Goal: Task Accomplishment & Management: Use online tool/utility

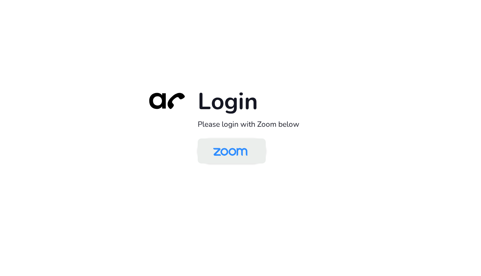
click at [213, 147] on img at bounding box center [230, 151] width 49 height 23
click at [220, 141] on img at bounding box center [230, 151] width 49 height 23
click at [221, 152] on img at bounding box center [230, 151] width 49 height 23
click at [221, 154] on img at bounding box center [230, 151] width 49 height 23
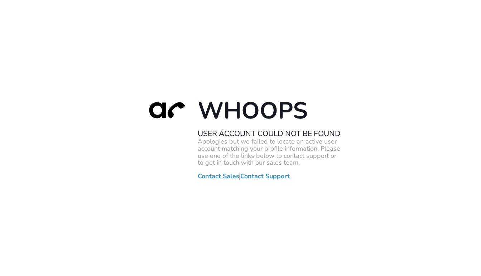
click at [125, 189] on div "Whoops User Account Could Not Be Found Apologies but we failed to locate an act…" at bounding box center [240, 138] width 481 height 276
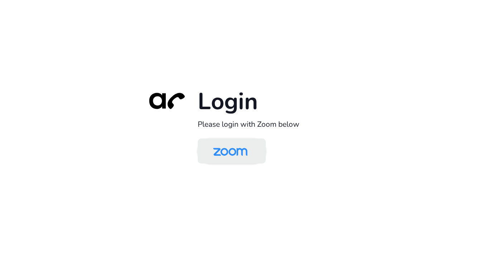
click at [237, 155] on img at bounding box center [230, 151] width 49 height 23
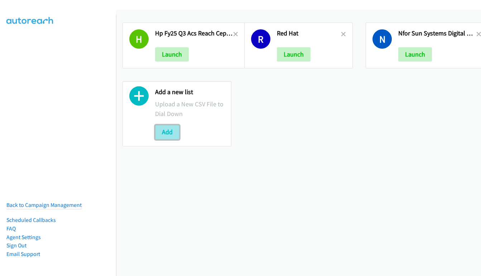
click at [166, 130] on button "Add" at bounding box center [167, 132] width 24 height 14
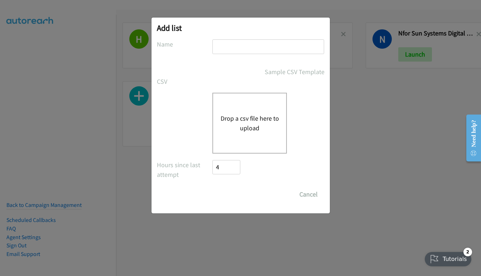
click at [238, 48] on input "text" at bounding box center [268, 46] width 112 height 15
paste input "Mediacom Dell FY26Q3 SB SRL ISG PANSERVER - IN"
type input "Mediacom Dell FY26Q3 SB SRL ISG PANSERVER - IN"
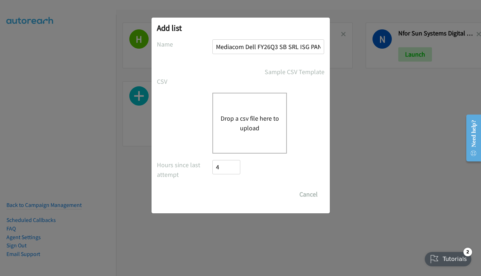
click at [238, 121] on button "Drop a csv file here to upload" at bounding box center [249, 123] width 59 height 19
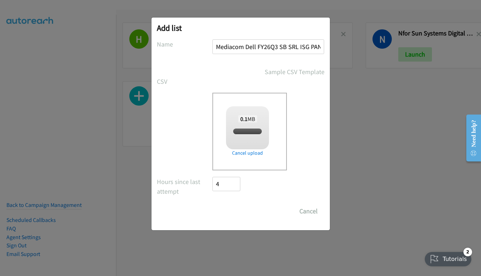
checkbox input "true"
click at [230, 213] on input "Save List" at bounding box center [232, 211] width 38 height 14
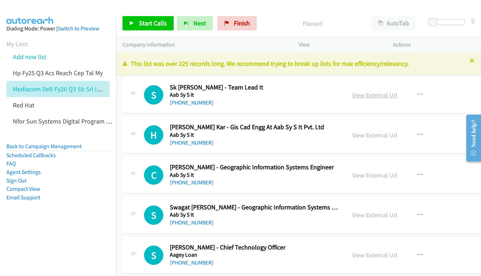
click at [352, 94] on link "View External Url" at bounding box center [375, 95] width 46 height 8
click at [354, 135] on link "View External Url" at bounding box center [375, 135] width 46 height 8
click at [144, 20] on span "Start Calls" at bounding box center [153, 23] width 28 height 8
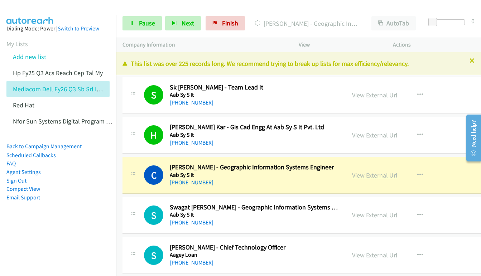
click at [354, 177] on link "View External Url" at bounding box center [375, 175] width 46 height 8
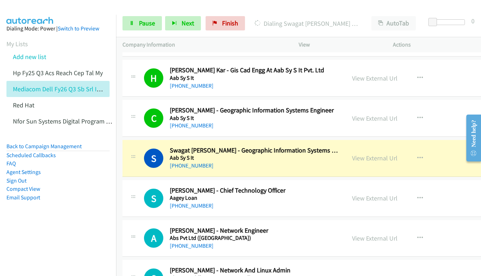
scroll to position [107, 0]
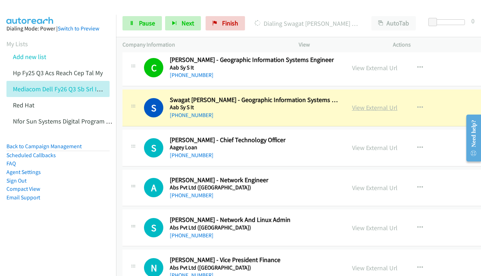
click at [352, 106] on link "View External Url" at bounding box center [375, 108] width 46 height 8
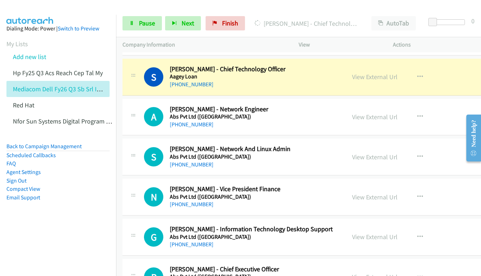
scroll to position [179, 0]
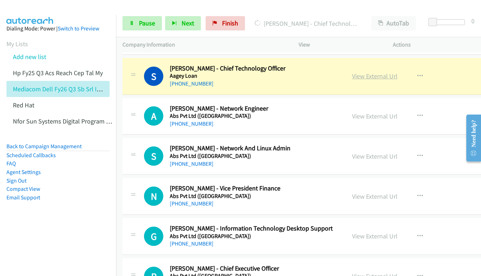
click at [354, 76] on link "View External Url" at bounding box center [375, 76] width 46 height 8
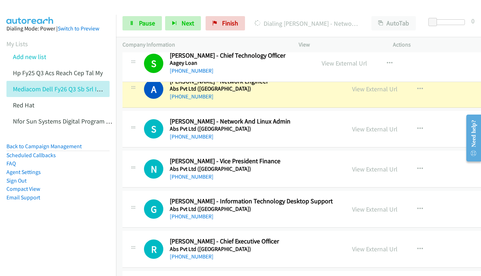
scroll to position [129, 0]
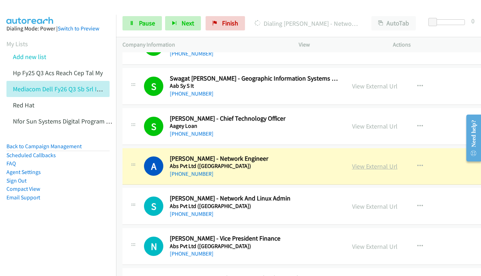
click at [358, 168] on link "View External Url" at bounding box center [375, 166] width 46 height 8
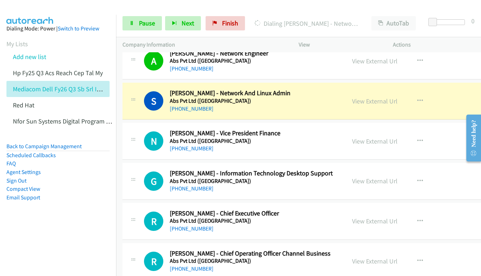
scroll to position [236, 0]
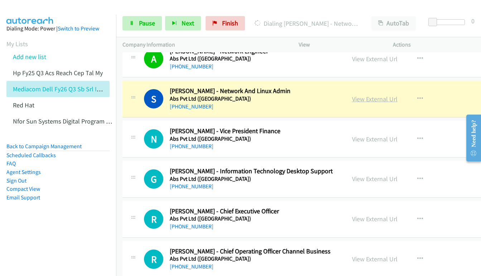
click at [355, 100] on link "View External Url" at bounding box center [375, 99] width 46 height 8
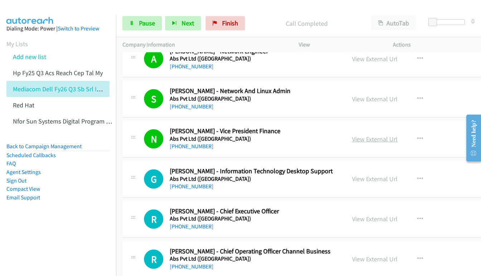
click at [356, 141] on link "View External Url" at bounding box center [375, 139] width 46 height 8
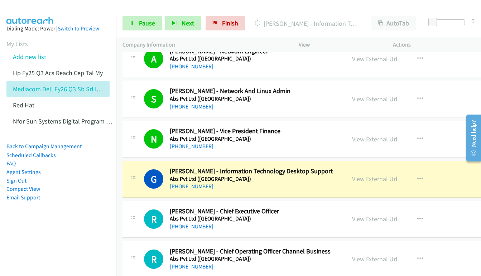
scroll to position [308, 0]
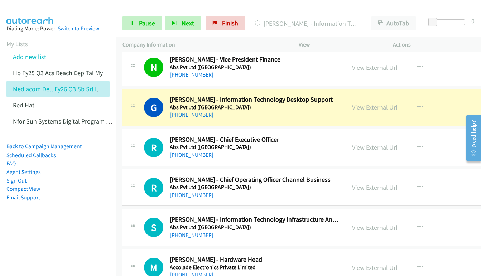
click at [352, 105] on link "View External Url" at bounding box center [375, 107] width 46 height 8
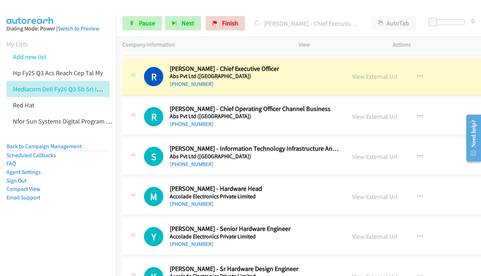
scroll to position [380, 0]
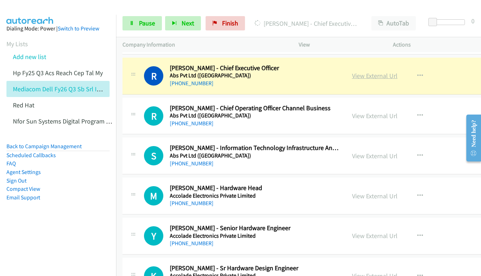
click at [362, 75] on link "View External Url" at bounding box center [375, 76] width 46 height 8
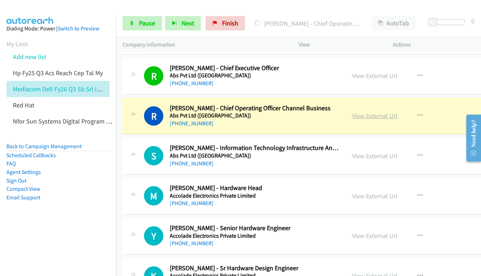
click at [369, 114] on link "View External Url" at bounding box center [375, 116] width 46 height 8
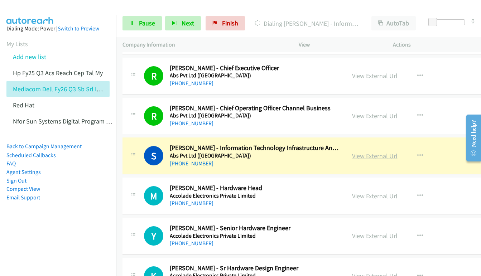
click at [353, 158] on link "View External Url" at bounding box center [375, 156] width 46 height 8
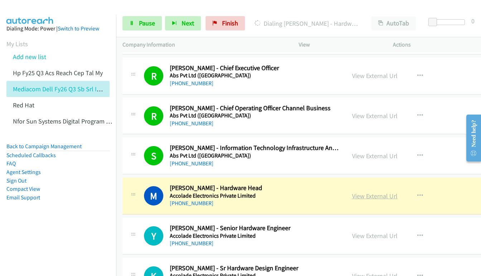
click at [352, 196] on link "View External Url" at bounding box center [375, 196] width 46 height 8
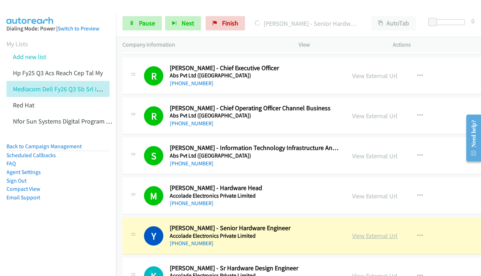
click at [354, 234] on link "View External Url" at bounding box center [375, 236] width 46 height 8
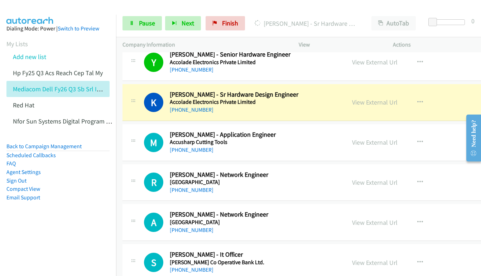
scroll to position [559, 0]
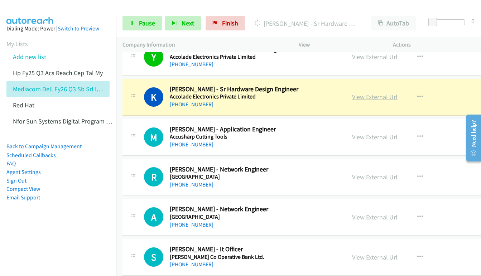
click at [355, 96] on link "View External Url" at bounding box center [375, 97] width 46 height 8
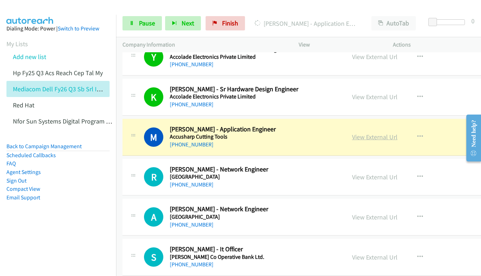
click at [354, 137] on link "View External Url" at bounding box center [375, 137] width 46 height 8
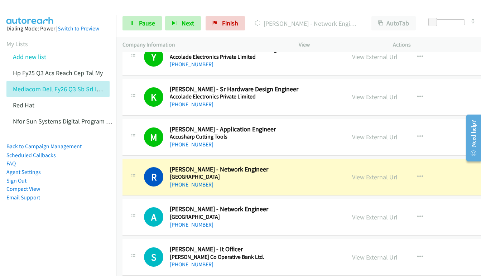
drag, startPoint x: 353, startPoint y: 176, endPoint x: 314, endPoint y: 0, distance: 180.2
click at [353, 174] on link "View External Url" at bounding box center [375, 177] width 46 height 8
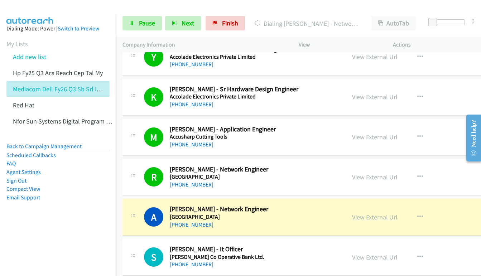
click at [355, 217] on link "View External Url" at bounding box center [375, 217] width 46 height 8
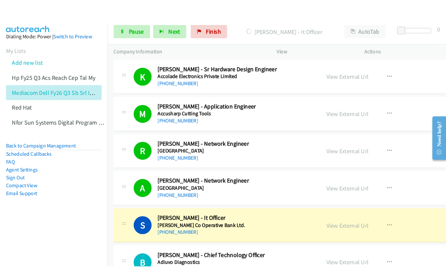
scroll to position [595, 0]
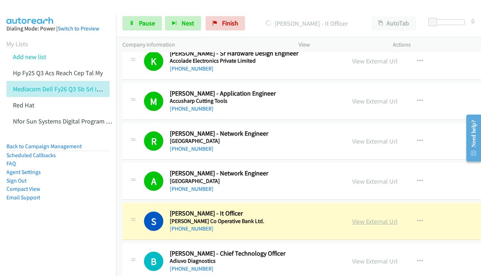
click at [355, 224] on link "View External Url" at bounding box center [375, 221] width 46 height 8
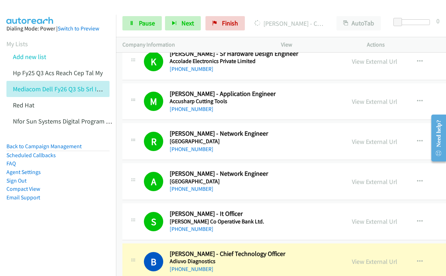
scroll to position [738, 0]
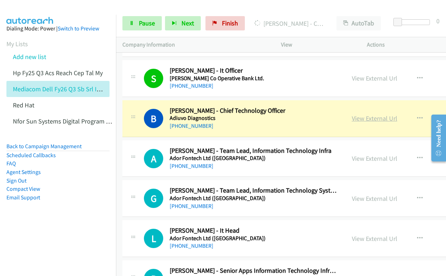
click at [356, 120] on link "View External Url" at bounding box center [375, 118] width 46 height 8
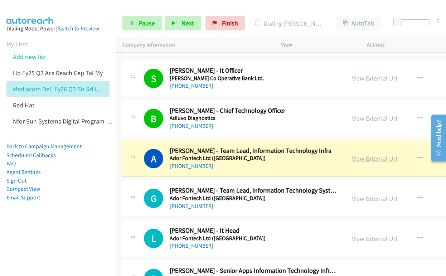
click at [357, 159] on link "View External Url" at bounding box center [375, 158] width 46 height 8
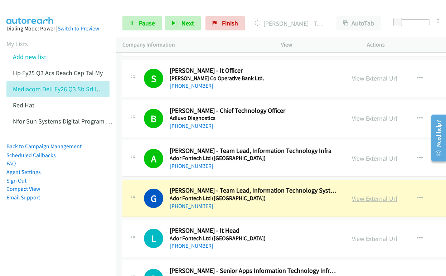
click at [364, 198] on link "View External Url" at bounding box center [375, 199] width 46 height 8
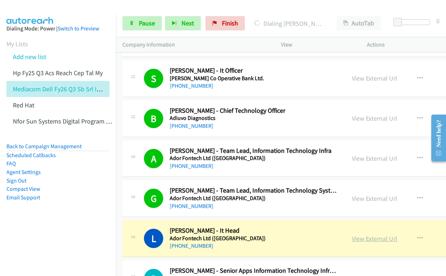
click at [357, 240] on link "View External Url" at bounding box center [375, 239] width 46 height 8
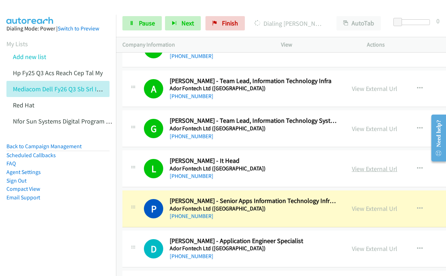
scroll to position [846, 0]
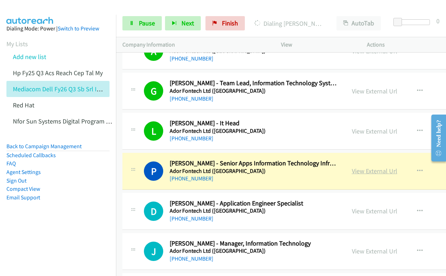
click at [354, 171] on link "View External Url" at bounding box center [375, 171] width 46 height 8
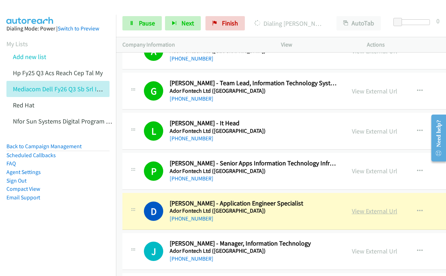
click at [357, 212] on link "View External Url" at bounding box center [375, 211] width 46 height 8
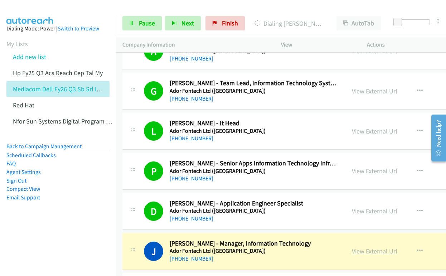
click at [352, 253] on link "View External Url" at bounding box center [375, 251] width 46 height 8
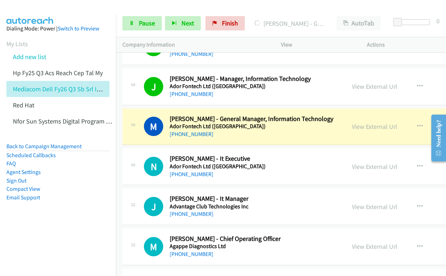
scroll to position [1025, 0]
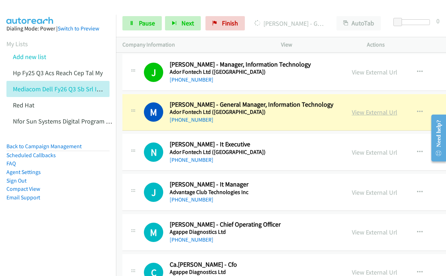
click at [352, 112] on link "View External Url" at bounding box center [375, 112] width 46 height 8
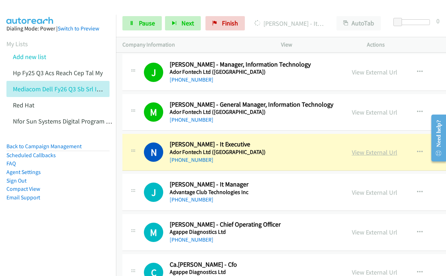
click at [353, 152] on link "View External Url" at bounding box center [375, 152] width 46 height 8
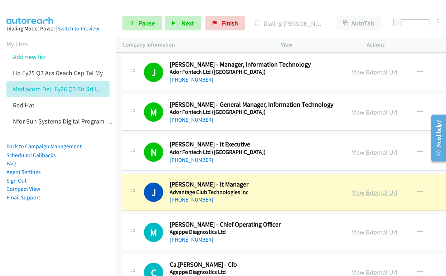
click at [354, 193] on link "View External Url" at bounding box center [375, 192] width 46 height 8
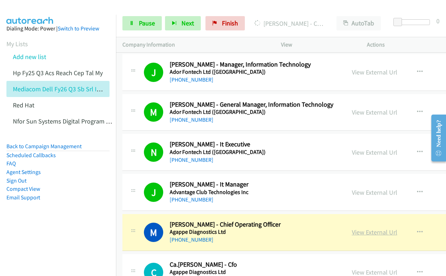
click at [352, 234] on link "View External Url" at bounding box center [375, 232] width 46 height 8
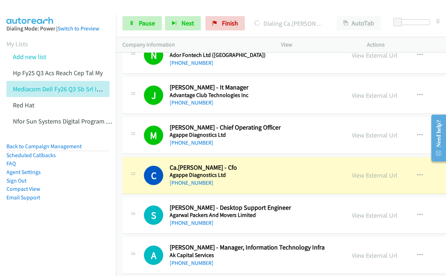
scroll to position [1240, 0]
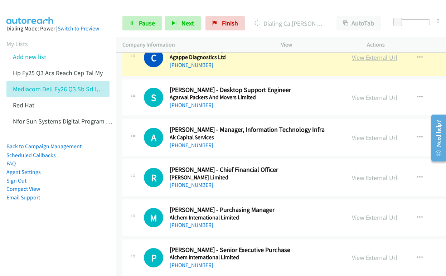
click at [364, 57] on link "View External Url" at bounding box center [375, 57] width 46 height 8
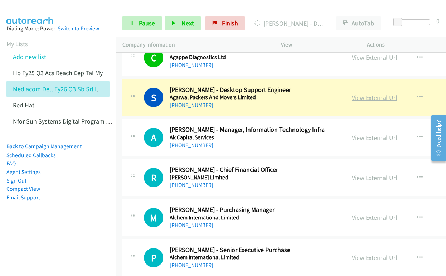
click at [358, 99] on link "View External Url" at bounding box center [375, 98] width 46 height 8
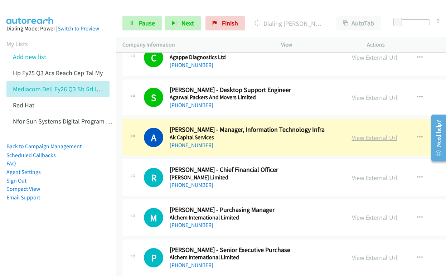
click at [366, 138] on link "View External Url" at bounding box center [375, 138] width 46 height 8
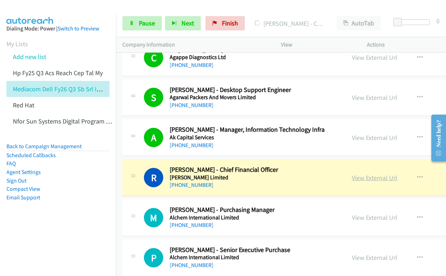
click at [352, 177] on link "View External Url" at bounding box center [375, 178] width 46 height 8
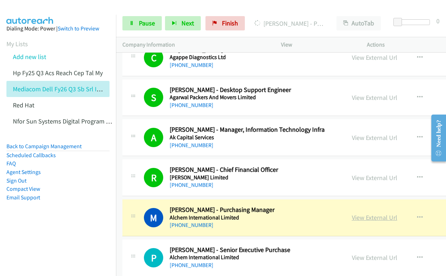
click at [353, 214] on link "View External Url" at bounding box center [375, 218] width 46 height 8
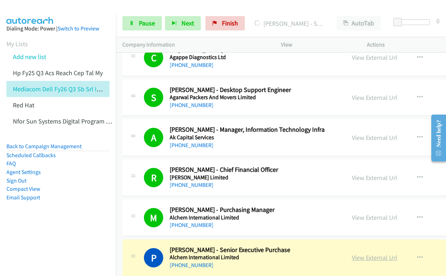
click at [357, 260] on link "View External Url" at bounding box center [375, 258] width 46 height 8
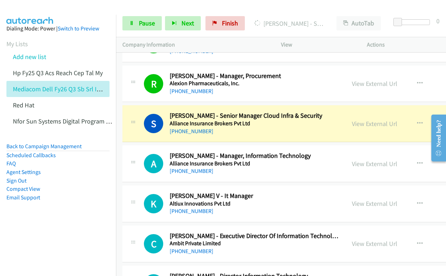
scroll to position [1455, 0]
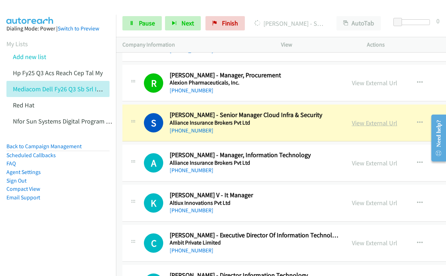
click at [352, 123] on link "View External Url" at bounding box center [375, 123] width 46 height 8
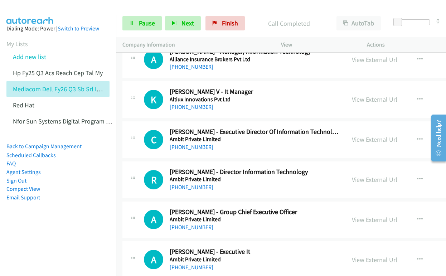
scroll to position [1562, 0]
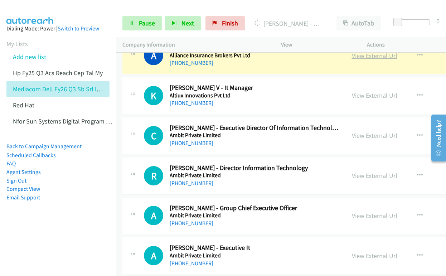
click at [361, 54] on link "View External Url" at bounding box center [375, 56] width 46 height 8
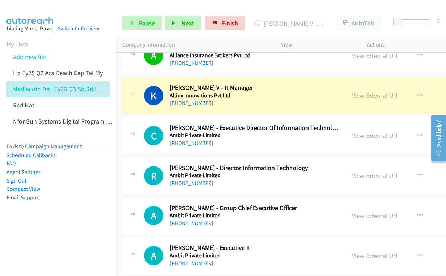
click at [356, 96] on link "View External Url" at bounding box center [375, 95] width 46 height 8
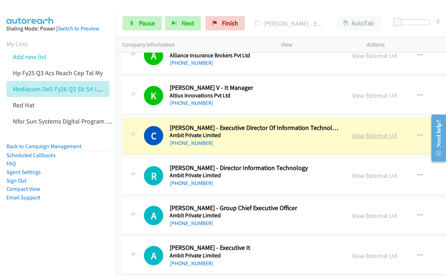
click at [357, 138] on link "View External Url" at bounding box center [375, 136] width 46 height 8
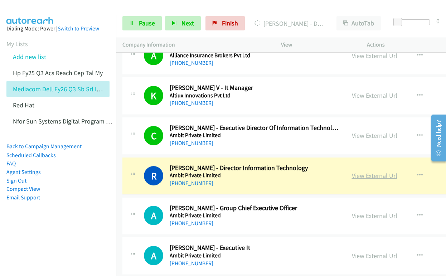
click at [352, 173] on link "View External Url" at bounding box center [375, 176] width 46 height 8
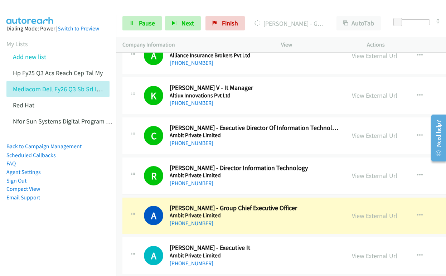
scroll to position [1634, 0]
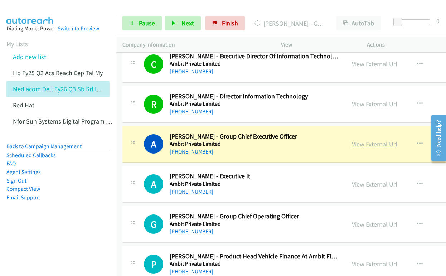
click at [352, 143] on link "View External Url" at bounding box center [375, 144] width 46 height 8
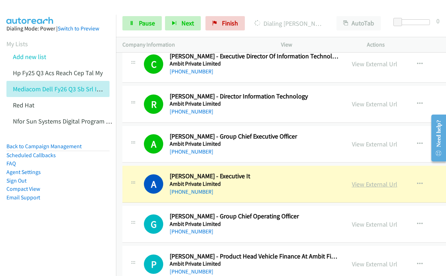
click at [354, 184] on link "View External Url" at bounding box center [375, 184] width 46 height 8
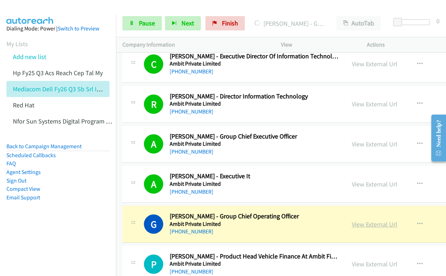
click at [353, 224] on link "View External Url" at bounding box center [375, 224] width 46 height 8
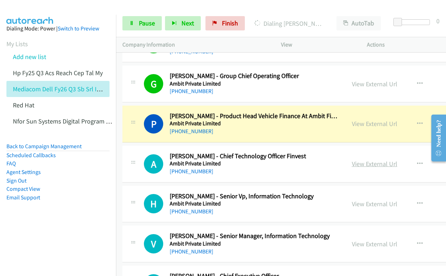
scroll to position [1777, 0]
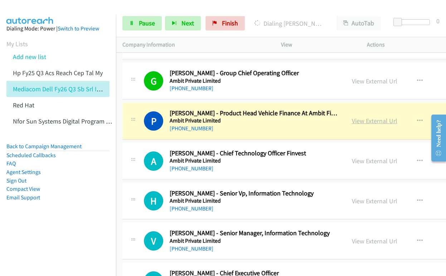
click at [357, 123] on link "View External Url" at bounding box center [375, 121] width 46 height 8
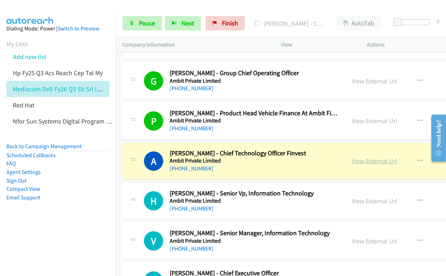
click at [353, 162] on link "View External Url" at bounding box center [375, 161] width 46 height 8
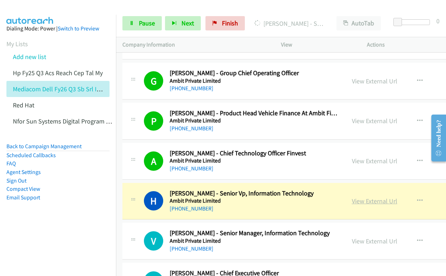
click at [356, 201] on link "View External Url" at bounding box center [375, 201] width 46 height 8
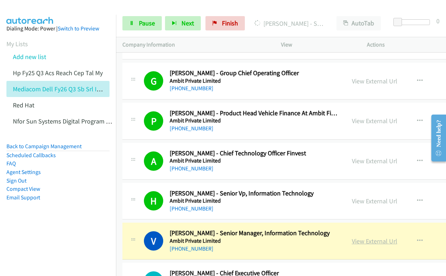
click at [355, 242] on link "View External Url" at bounding box center [375, 241] width 46 height 8
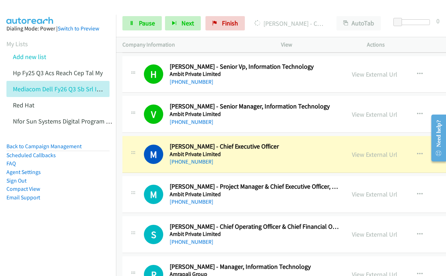
scroll to position [1921, 0]
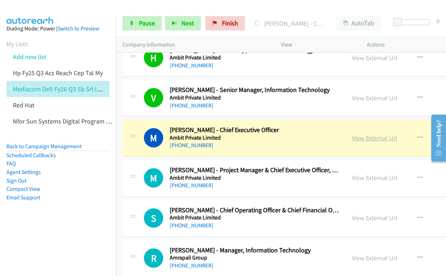
click at [352, 140] on link "View External Url" at bounding box center [375, 138] width 46 height 8
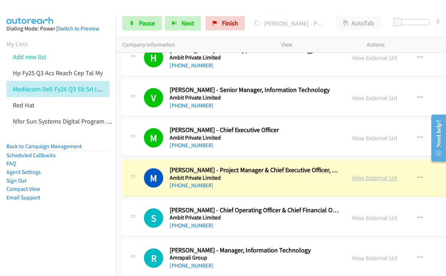
click at [352, 178] on link "View External Url" at bounding box center [375, 178] width 46 height 8
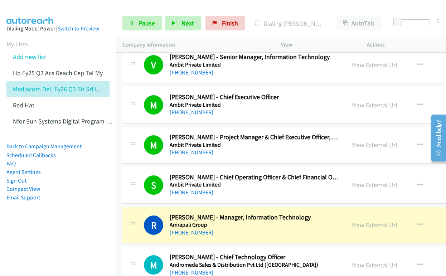
scroll to position [2028, 0]
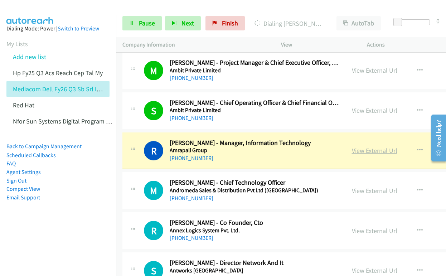
click at [352, 152] on link "View External Url" at bounding box center [375, 151] width 46 height 8
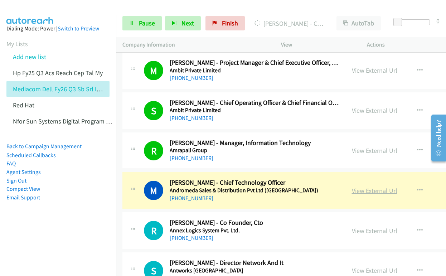
click at [352, 187] on link "View External Url" at bounding box center [375, 191] width 46 height 8
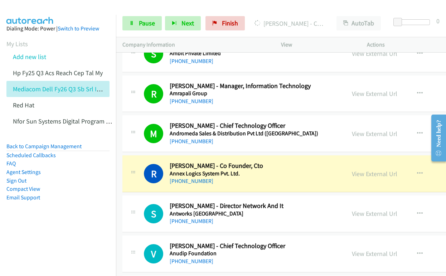
scroll to position [2136, 0]
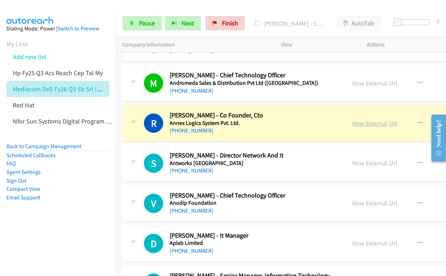
click at [352, 123] on link "View External Url" at bounding box center [375, 123] width 46 height 8
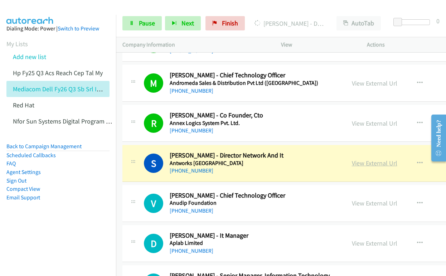
click at [354, 163] on link "View External Url" at bounding box center [375, 163] width 46 height 8
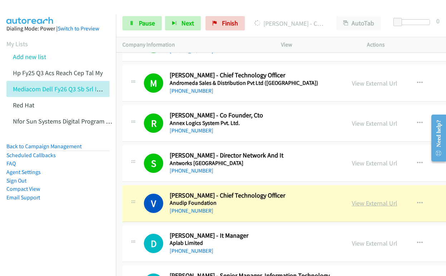
click at [361, 202] on link "View External Url" at bounding box center [375, 203] width 46 height 8
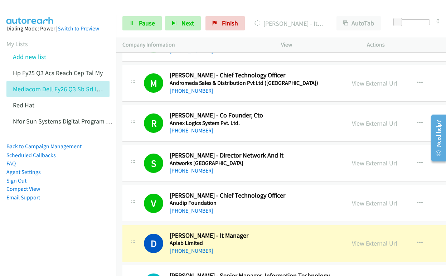
click at [336, 235] on h2 "[PERSON_NAME] - It Manager" at bounding box center [254, 236] width 169 height 8
click at [355, 243] on link "View External Url" at bounding box center [375, 243] width 46 height 8
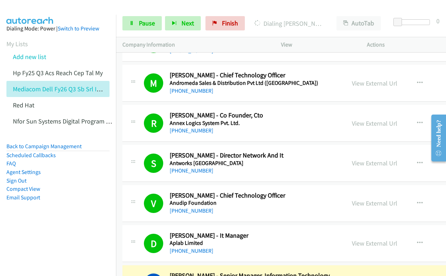
scroll to position [2315, 0]
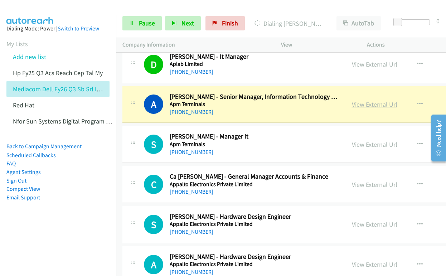
click at [353, 106] on link "View External Url" at bounding box center [375, 104] width 46 height 8
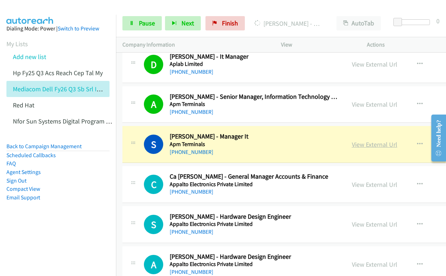
click at [353, 146] on link "View External Url" at bounding box center [375, 144] width 46 height 8
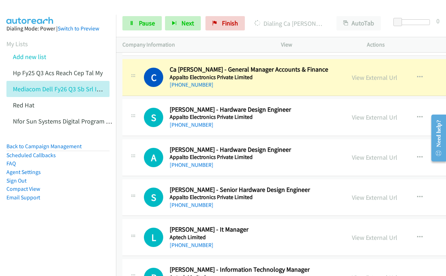
scroll to position [2422, 0]
click at [356, 77] on link "View External Url" at bounding box center [375, 77] width 46 height 8
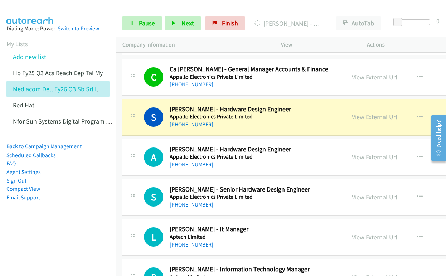
click at [354, 118] on link "View External Url" at bounding box center [375, 117] width 46 height 8
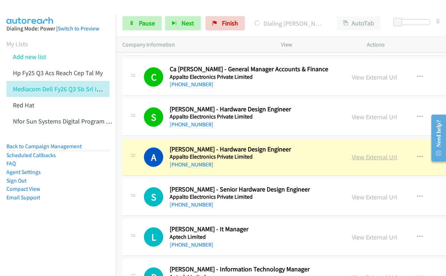
click at [352, 157] on link "View External Url" at bounding box center [375, 157] width 46 height 8
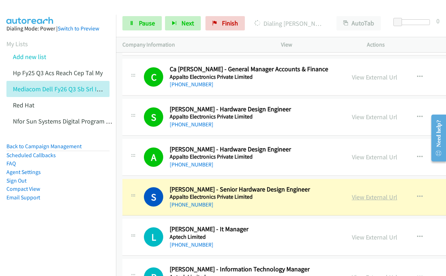
drag, startPoint x: 310, startPoint y: 199, endPoint x: 350, endPoint y: 197, distance: 40.2
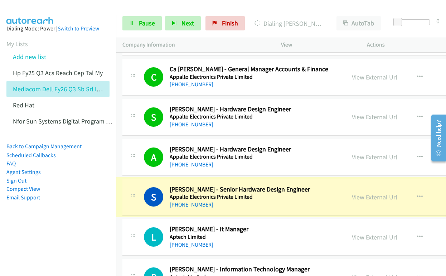
drag, startPoint x: 355, startPoint y: 197, endPoint x: 242, endPoint y: 1, distance: 225.6
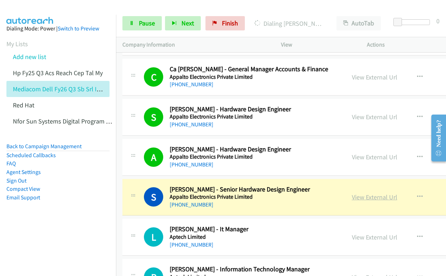
click at [361, 200] on link "View External Url" at bounding box center [375, 197] width 46 height 8
click at [359, 198] on link "View External Url" at bounding box center [375, 197] width 46 height 8
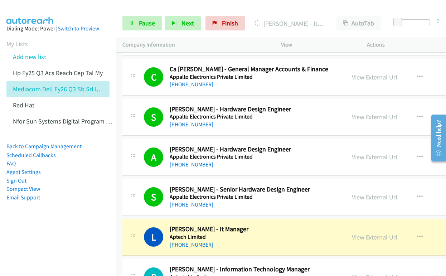
click at [355, 237] on link "View External Url" at bounding box center [375, 237] width 46 height 8
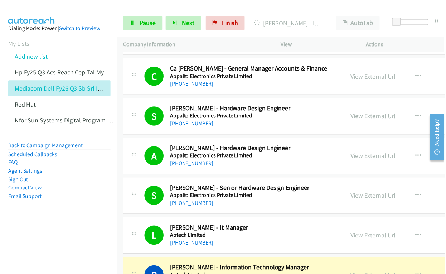
scroll to position [2601, 0]
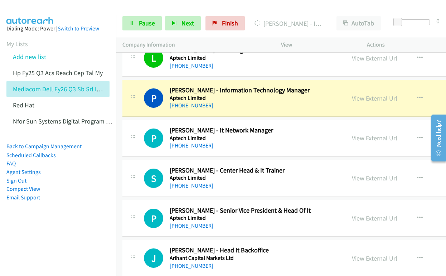
click at [366, 97] on link "View External Url" at bounding box center [375, 98] width 46 height 8
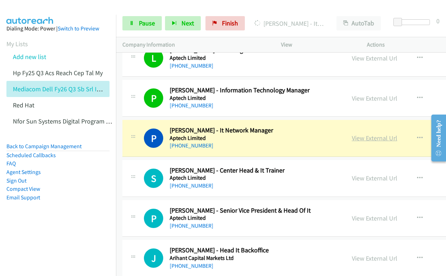
click at [354, 139] on link "View External Url" at bounding box center [375, 138] width 46 height 8
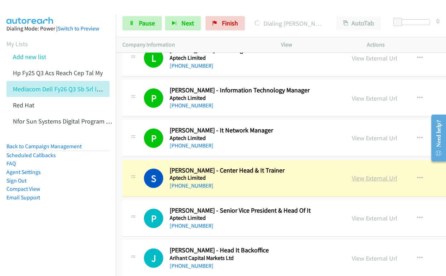
click at [352, 181] on link "View External Url" at bounding box center [375, 178] width 46 height 8
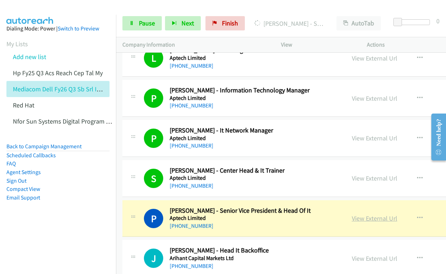
click at [353, 216] on link "View External Url" at bounding box center [375, 218] width 46 height 8
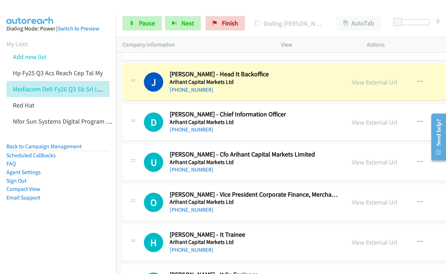
scroll to position [2781, 0]
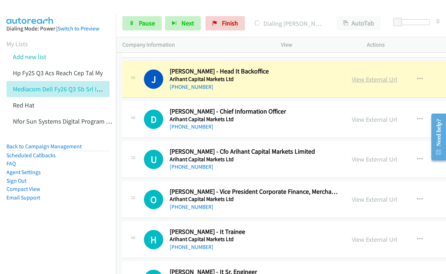
click at [354, 80] on link "View External Url" at bounding box center [375, 79] width 46 height 8
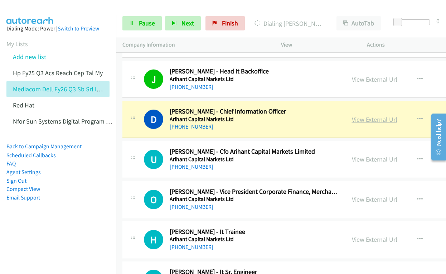
click at [359, 120] on link "View External Url" at bounding box center [375, 119] width 46 height 8
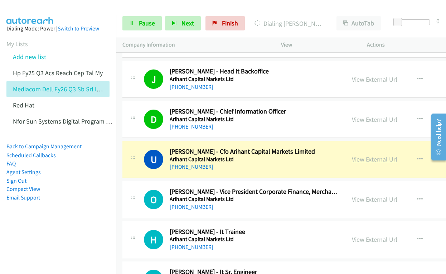
click at [353, 161] on link "View External Url" at bounding box center [375, 159] width 46 height 8
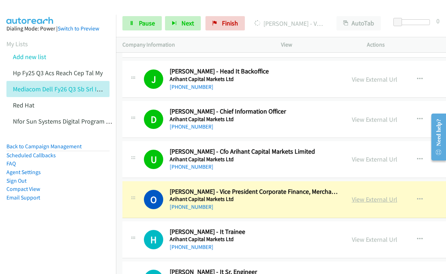
click at [353, 200] on link "View External Url" at bounding box center [375, 199] width 46 height 8
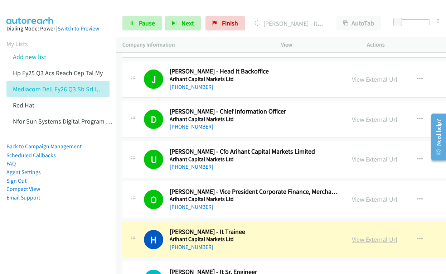
click at [352, 240] on link "View External Url" at bounding box center [375, 239] width 46 height 8
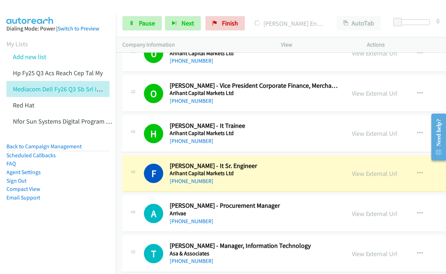
scroll to position [2960, 0]
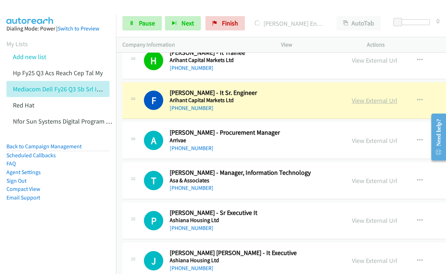
click at [354, 101] on link "View External Url" at bounding box center [375, 100] width 46 height 8
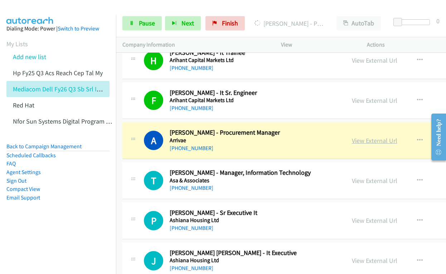
click at [354, 143] on link "View External Url" at bounding box center [375, 141] width 46 height 8
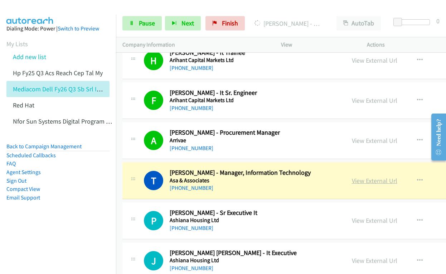
click at [354, 181] on link "View External Url" at bounding box center [375, 181] width 46 height 8
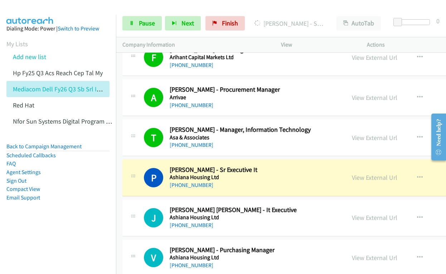
scroll to position [3067, 0]
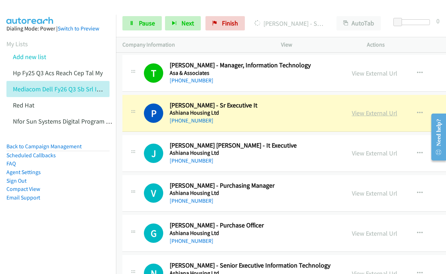
click at [353, 115] on link "View External Url" at bounding box center [375, 113] width 46 height 8
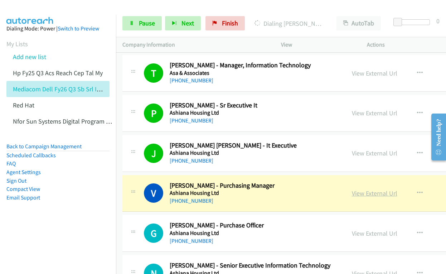
click at [359, 194] on link "View External Url" at bounding box center [375, 193] width 46 height 8
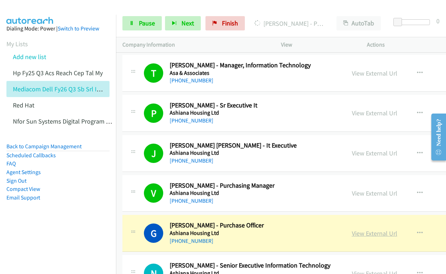
click at [361, 233] on link "View External Url" at bounding box center [375, 233] width 46 height 8
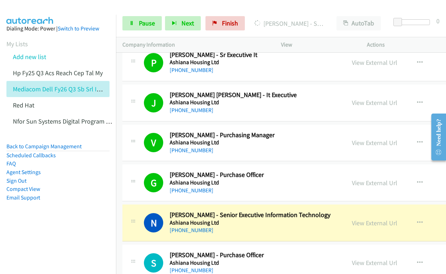
scroll to position [3246, 0]
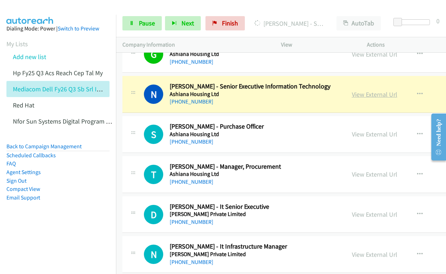
click at [359, 94] on link "View External Url" at bounding box center [375, 94] width 46 height 8
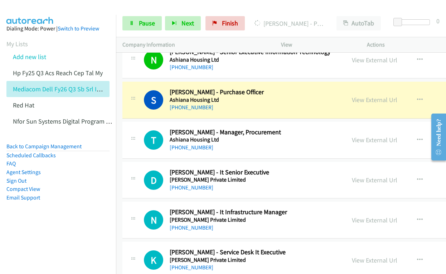
scroll to position [3318, 0]
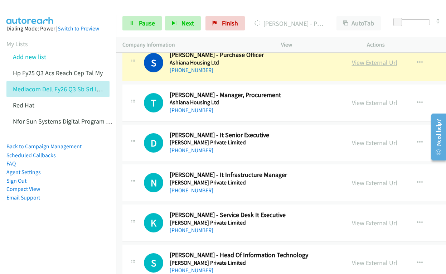
click at [362, 63] on link "View External Url" at bounding box center [375, 62] width 46 height 8
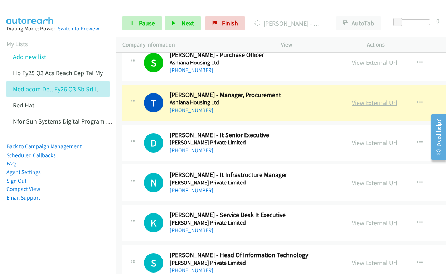
click at [352, 104] on link "View External Url" at bounding box center [375, 103] width 46 height 8
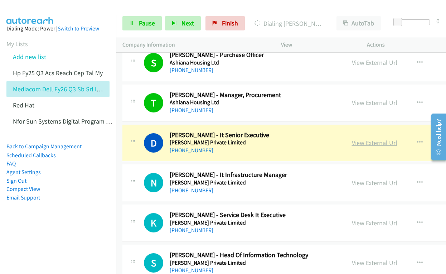
click at [352, 142] on link "View External Url" at bounding box center [375, 143] width 46 height 8
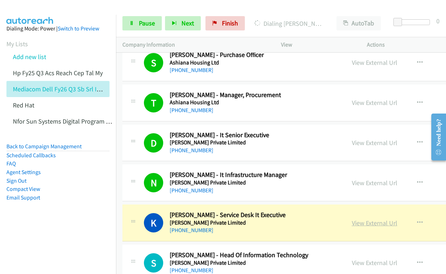
click at [358, 222] on link "View External Url" at bounding box center [375, 223] width 46 height 8
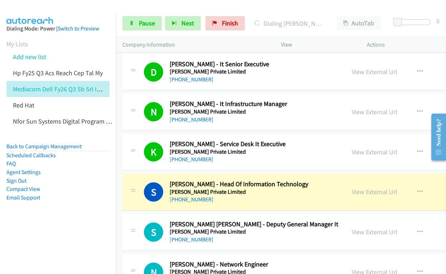
scroll to position [3461, 0]
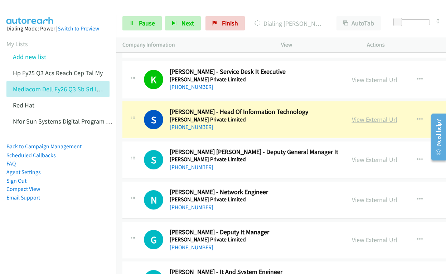
click at [367, 124] on link "View External Url" at bounding box center [375, 119] width 46 height 8
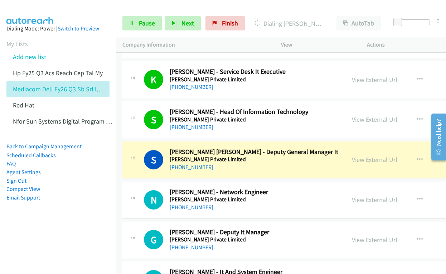
click at [350, 161] on div "View External Url View External Url Schedule/Manage Callback Start Calls Here R…" at bounding box center [405, 160] width 118 height 24
click at [354, 159] on link "View External Url" at bounding box center [375, 160] width 46 height 8
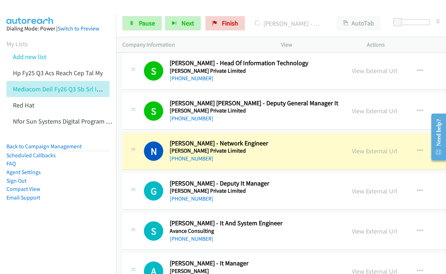
scroll to position [3569, 0]
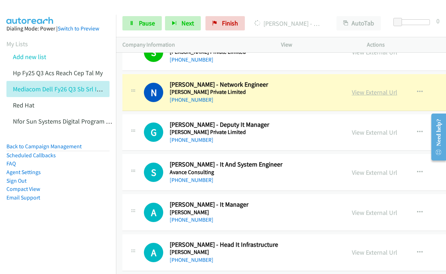
click at [355, 92] on link "View External Url" at bounding box center [375, 92] width 46 height 8
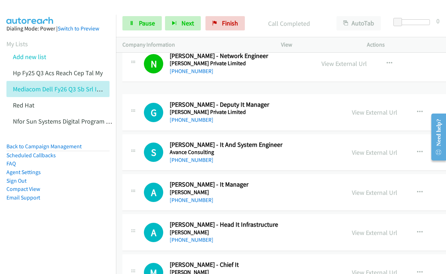
scroll to position [3547, 0]
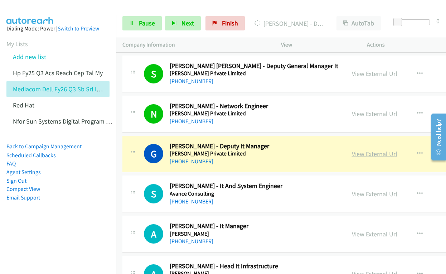
click at [366, 156] on link "View External Url" at bounding box center [375, 154] width 46 height 8
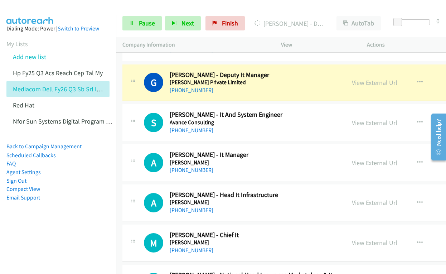
scroll to position [3619, 0]
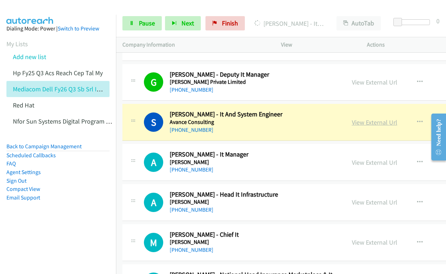
click at [352, 124] on link "View External Url" at bounding box center [375, 122] width 46 height 8
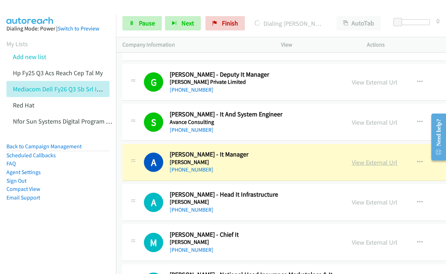
click at [363, 162] on link "View External Url" at bounding box center [375, 162] width 46 height 8
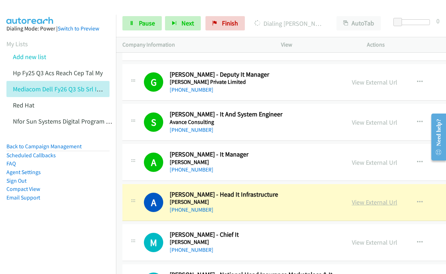
click at [354, 201] on link "View External Url" at bounding box center [375, 202] width 46 height 8
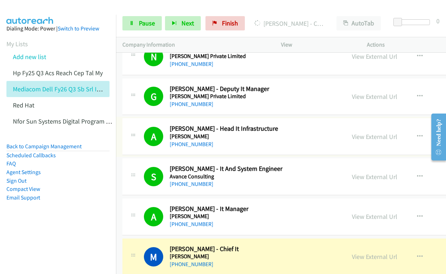
scroll to position [3784, 0]
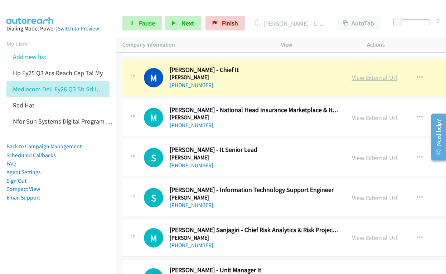
click at [357, 80] on link "View External Url" at bounding box center [375, 77] width 46 height 8
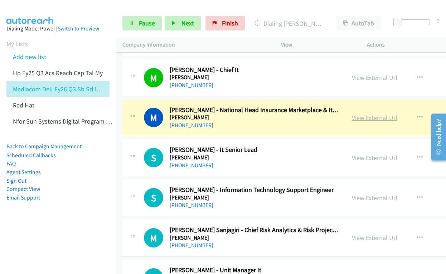
click at [354, 118] on link "View External Url" at bounding box center [375, 118] width 46 height 8
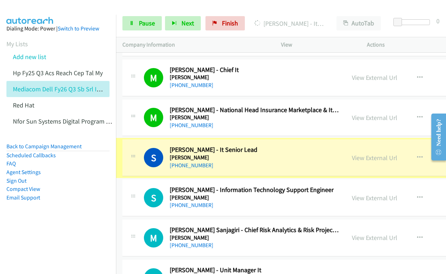
click at [354, 160] on link "View External Url" at bounding box center [375, 158] width 46 height 8
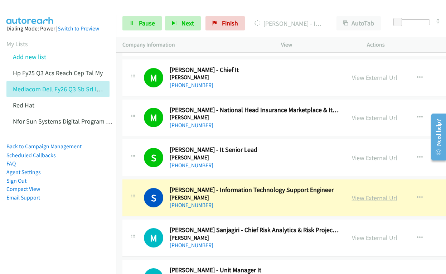
click at [353, 198] on link "View External Url" at bounding box center [375, 198] width 46 height 8
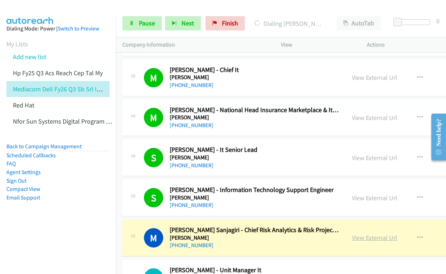
click at [354, 238] on link "View External Url" at bounding box center [375, 238] width 46 height 8
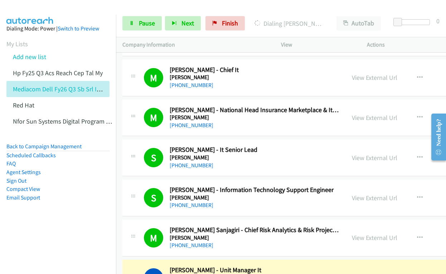
scroll to position [3927, 0]
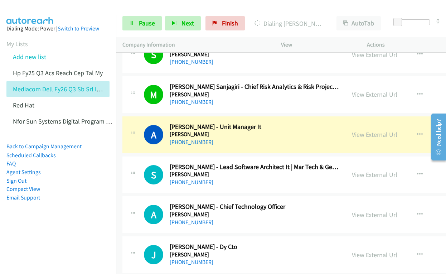
drag, startPoint x: 352, startPoint y: 135, endPoint x: 249, endPoint y: 22, distance: 153.0
click at [352, 135] on link "View External Url" at bounding box center [375, 134] width 46 height 8
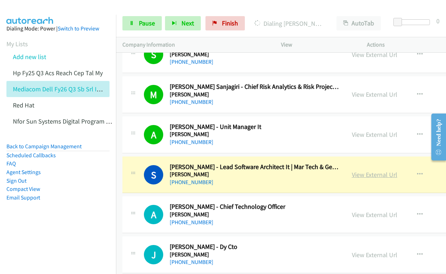
click at [354, 174] on link "View External Url" at bounding box center [375, 175] width 46 height 8
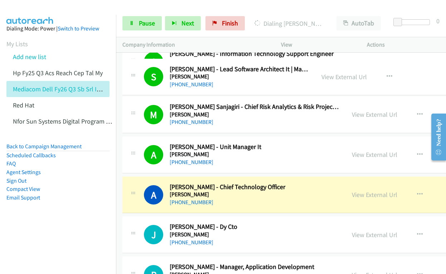
scroll to position [3913, 0]
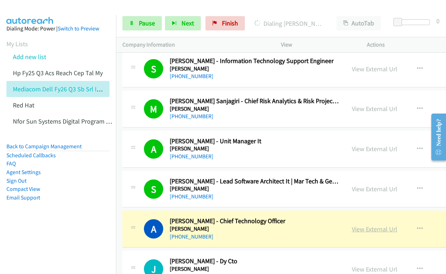
click at [358, 232] on link "View External Url" at bounding box center [375, 229] width 46 height 8
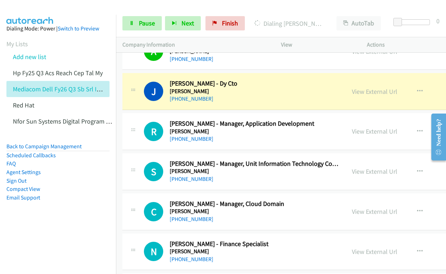
scroll to position [4092, 0]
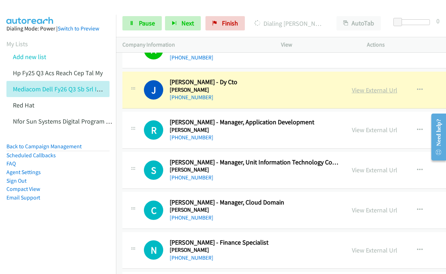
click at [356, 92] on link "View External Url" at bounding box center [375, 90] width 46 height 8
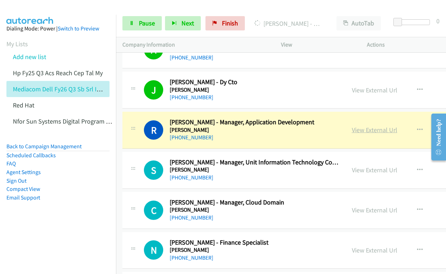
click at [352, 130] on link "View External Url" at bounding box center [375, 130] width 46 height 8
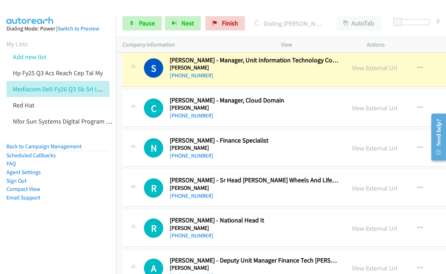
scroll to position [4164, 0]
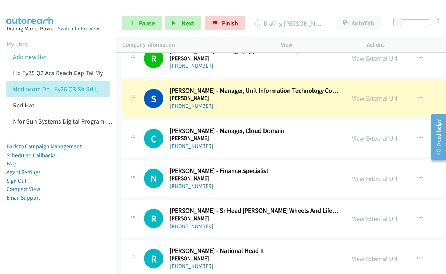
click at [353, 99] on link "View External Url" at bounding box center [375, 98] width 46 height 8
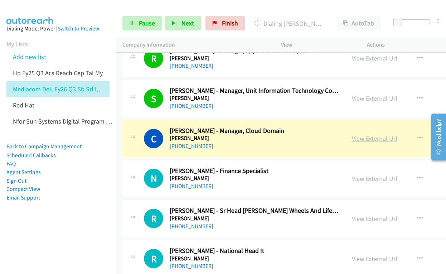
click at [355, 141] on link "View External Url" at bounding box center [375, 138] width 46 height 8
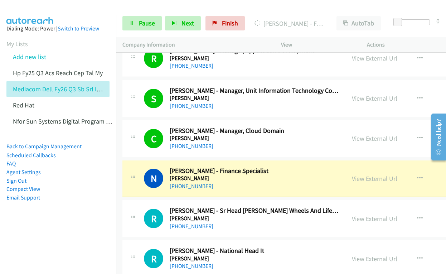
scroll to position [4271, 0]
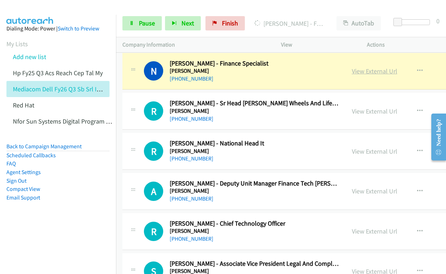
click at [358, 73] on link "View External Url" at bounding box center [375, 71] width 46 height 8
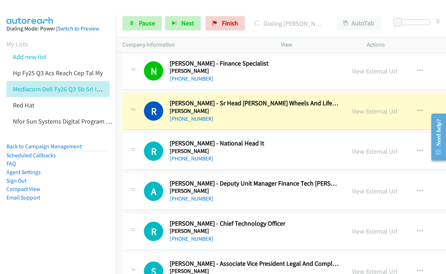
click at [259, 107] on h2 "[PERSON_NAME] - Sr Head [PERSON_NAME] Wheels And Lifestyle Finance" at bounding box center [254, 103] width 169 height 8
click at [355, 111] on link "View External Url" at bounding box center [375, 111] width 46 height 8
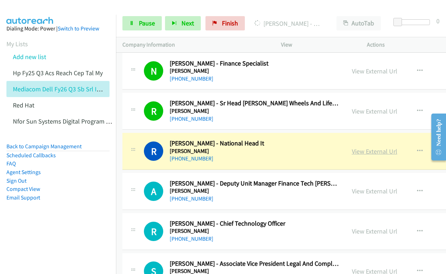
click at [354, 153] on link "View External Url" at bounding box center [375, 151] width 46 height 8
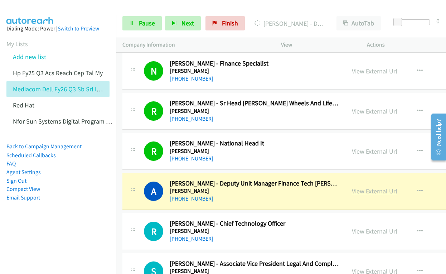
click at [352, 195] on link "View External Url" at bounding box center [375, 191] width 46 height 8
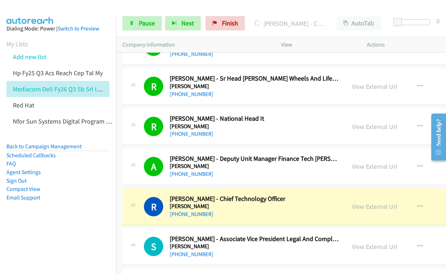
scroll to position [4307, 0]
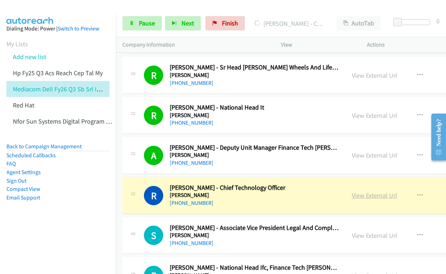
click at [354, 194] on link "View External Url" at bounding box center [375, 195] width 46 height 8
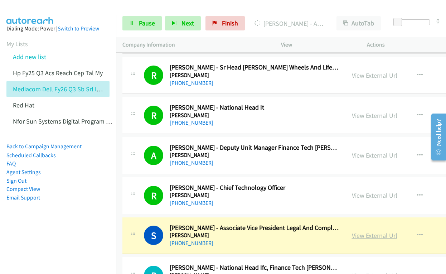
click at [352, 239] on link "View External Url" at bounding box center [375, 235] width 46 height 8
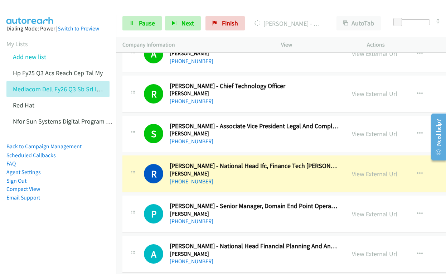
scroll to position [4522, 0]
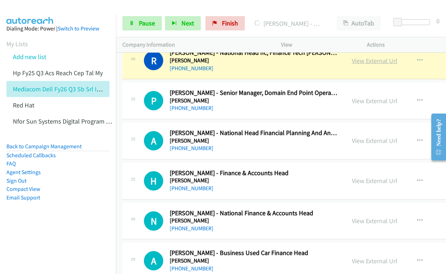
click at [352, 62] on link "View External Url" at bounding box center [375, 61] width 46 height 8
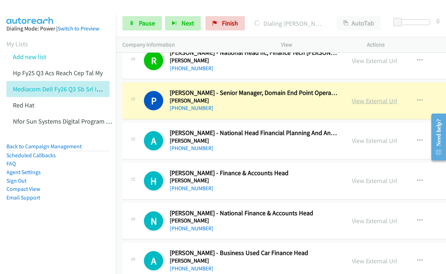
click at [359, 100] on link "View External Url" at bounding box center [375, 101] width 46 height 8
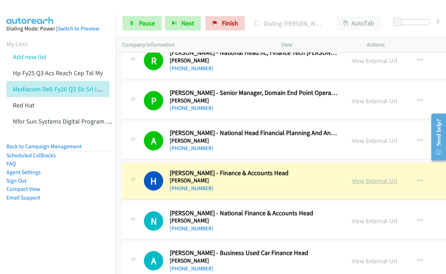
click at [352, 180] on link "View External Url" at bounding box center [375, 181] width 46 height 8
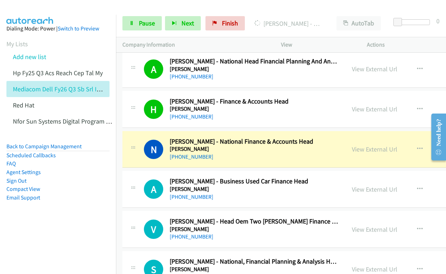
scroll to position [4629, 0]
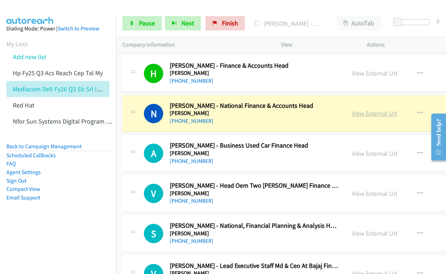
click at [352, 114] on link "View External Url" at bounding box center [375, 113] width 46 height 8
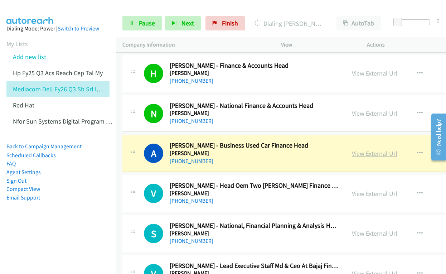
click at [356, 156] on link "View External Url" at bounding box center [375, 153] width 46 height 8
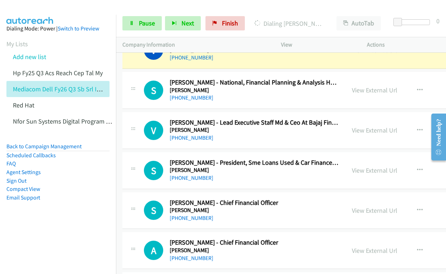
scroll to position [4737, 0]
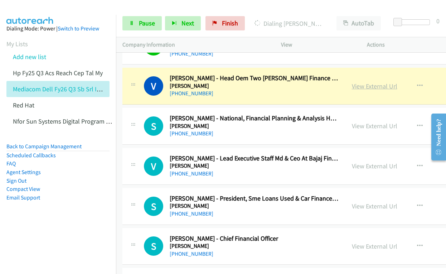
click at [358, 86] on link "View External Url" at bounding box center [375, 86] width 46 height 8
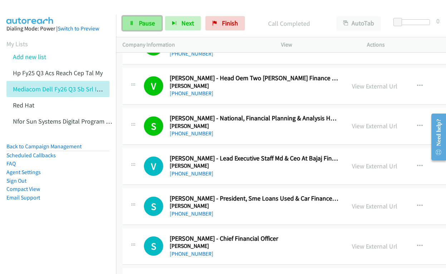
click at [144, 25] on span "Pause" at bounding box center [147, 23] width 16 height 8
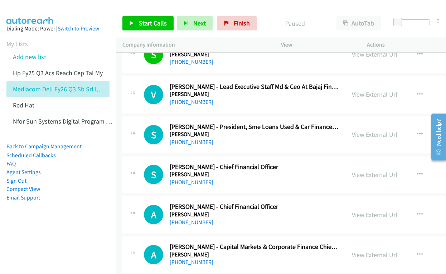
scroll to position [4844, 0]
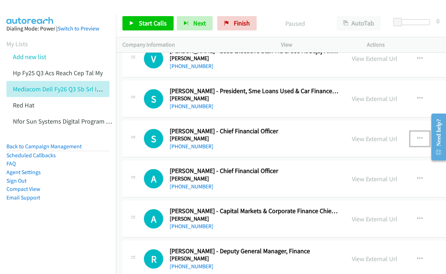
click at [417, 138] on icon "button" at bounding box center [420, 139] width 6 height 6
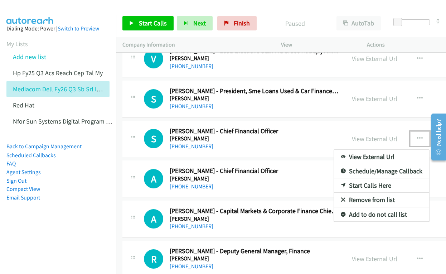
click at [370, 184] on link "Start Calls Here" at bounding box center [381, 185] width 95 height 14
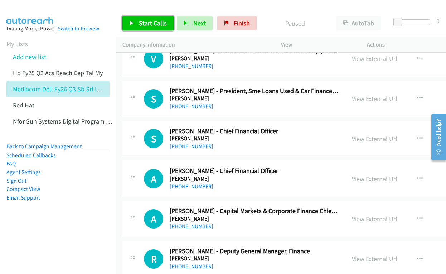
click at [163, 26] on span "Start Calls" at bounding box center [153, 23] width 28 height 8
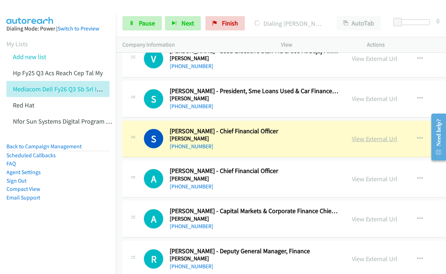
click at [354, 140] on link "View External Url" at bounding box center [375, 139] width 46 height 8
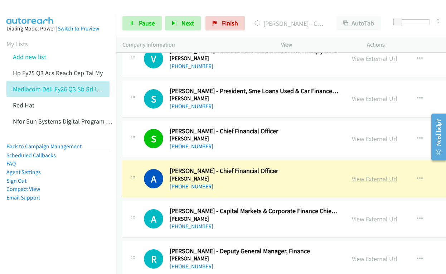
click at [356, 180] on link "View External Url" at bounding box center [375, 179] width 46 height 8
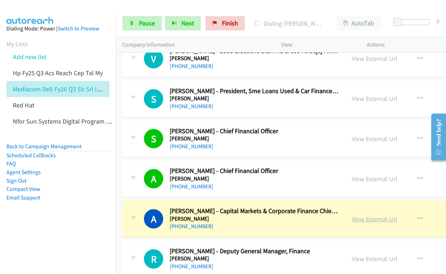
click at [352, 219] on link "View External Url" at bounding box center [375, 219] width 46 height 8
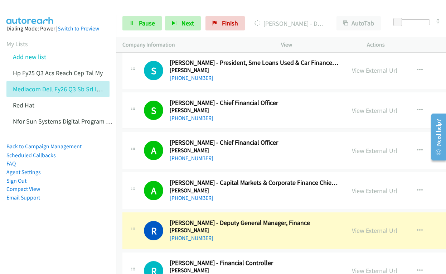
scroll to position [4952, 0]
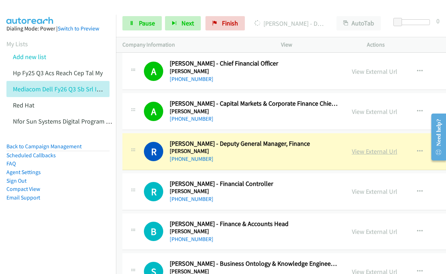
click at [352, 153] on link "View External Url" at bounding box center [375, 151] width 46 height 8
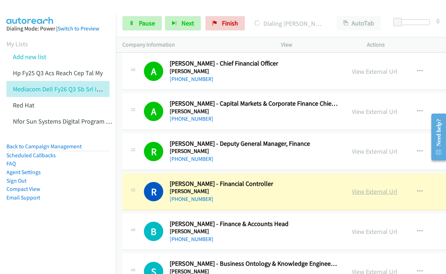
click at [352, 192] on link "View External Url" at bounding box center [375, 191] width 46 height 8
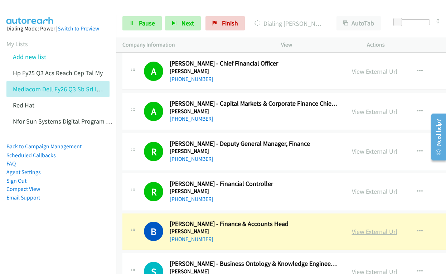
click at [382, 231] on link "View External Url" at bounding box center [375, 232] width 46 height 8
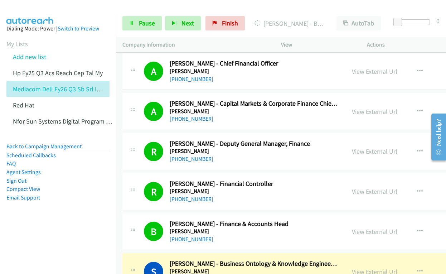
scroll to position [5059, 0]
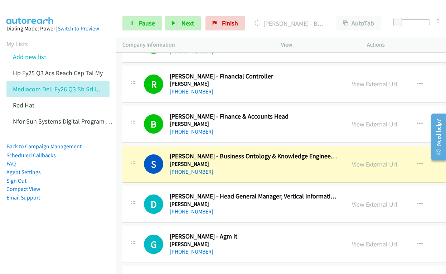
click at [352, 161] on link "View External Url" at bounding box center [375, 164] width 46 height 8
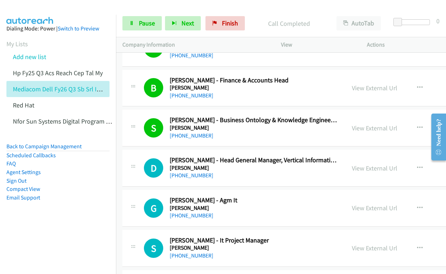
scroll to position [5167, 0]
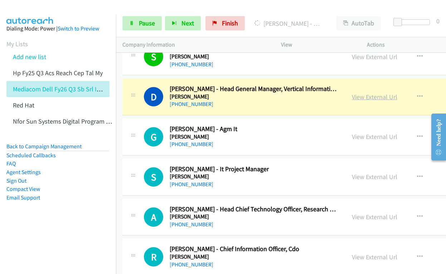
click at [352, 97] on link "View External Url" at bounding box center [375, 97] width 46 height 8
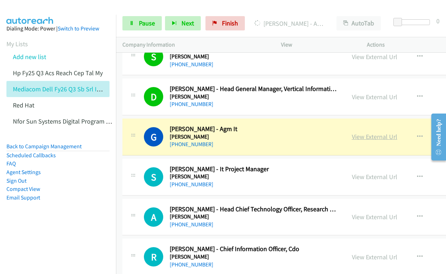
click at [357, 137] on link "View External Url" at bounding box center [375, 137] width 46 height 8
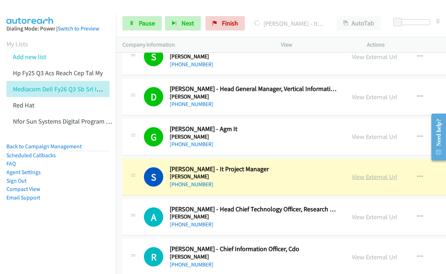
click at [357, 177] on link "View External Url" at bounding box center [375, 177] width 46 height 8
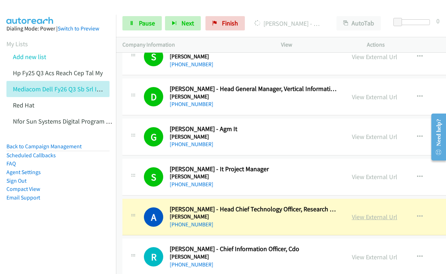
click at [352, 218] on link "View External Url" at bounding box center [375, 217] width 46 height 8
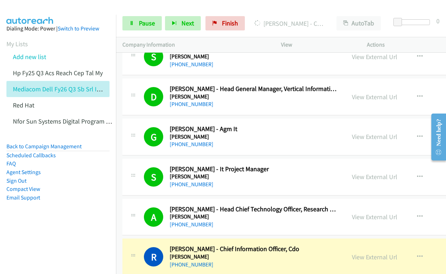
click at [350, 255] on div "View External Url View External Url Schedule/Manage Callback Start Calls Here R…" at bounding box center [405, 257] width 118 height 24
click at [360, 260] on link "View External Url" at bounding box center [375, 257] width 46 height 8
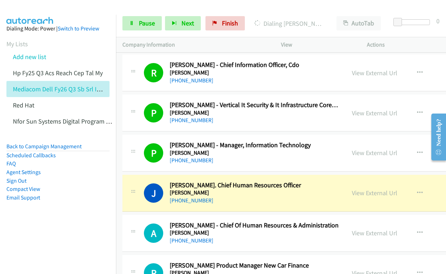
scroll to position [5382, 0]
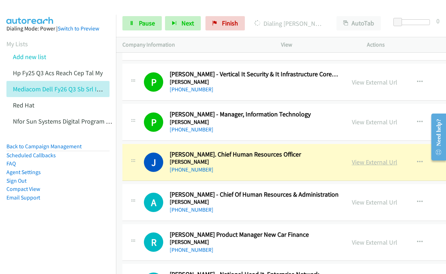
click at [357, 162] on link "View External Url" at bounding box center [375, 162] width 46 height 8
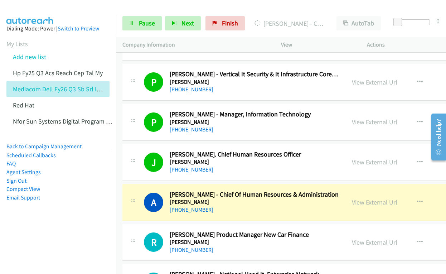
click at [355, 202] on link "View External Url" at bounding box center [375, 202] width 46 height 8
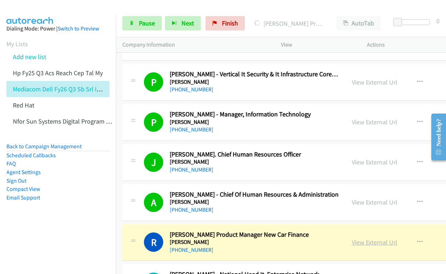
click at [353, 244] on link "View External Url" at bounding box center [375, 242] width 46 height 8
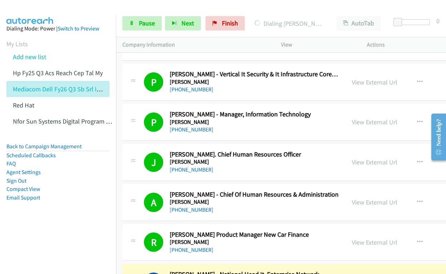
scroll to position [5489, 0]
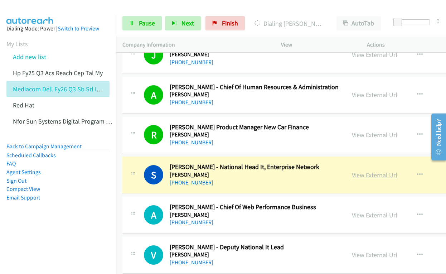
click at [353, 176] on link "View External Url" at bounding box center [375, 175] width 46 height 8
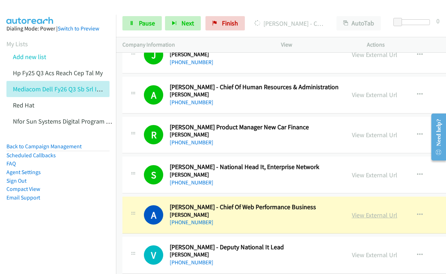
click at [352, 216] on link "View External Url" at bounding box center [375, 215] width 46 height 8
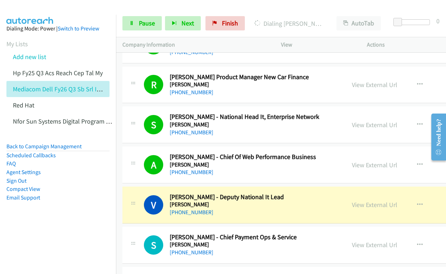
scroll to position [5597, 0]
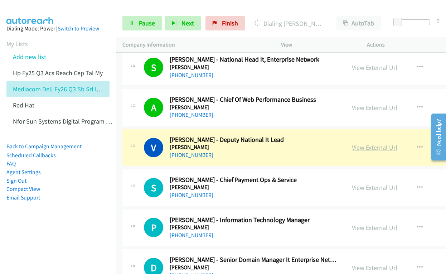
click at [354, 148] on link "View External Url" at bounding box center [375, 147] width 46 height 8
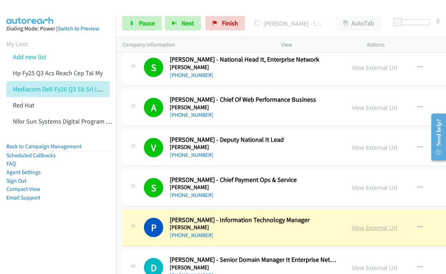
click at [355, 229] on link "View External Url" at bounding box center [375, 228] width 46 height 8
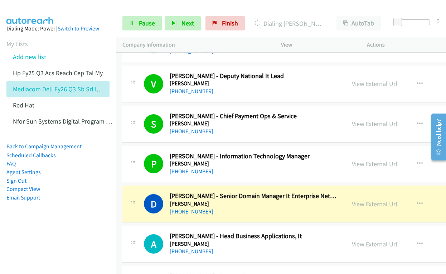
scroll to position [5704, 0]
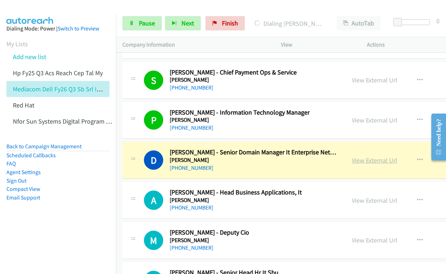
click at [354, 161] on link "View External Url" at bounding box center [375, 160] width 46 height 8
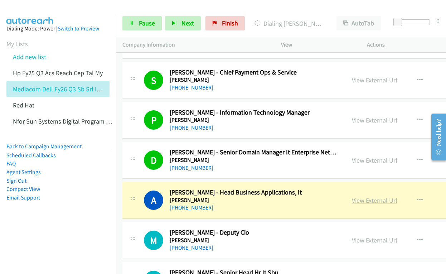
click at [354, 199] on link "View External Url" at bounding box center [375, 200] width 46 height 8
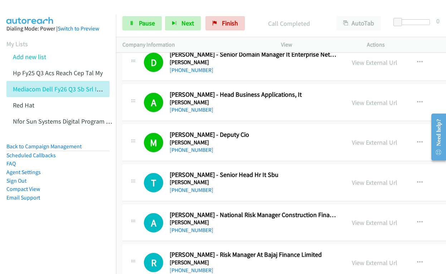
scroll to position [5812, 0]
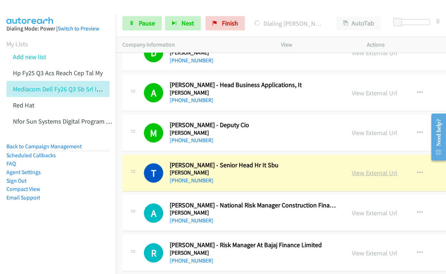
click at [354, 176] on link "View External Url" at bounding box center [375, 173] width 46 height 8
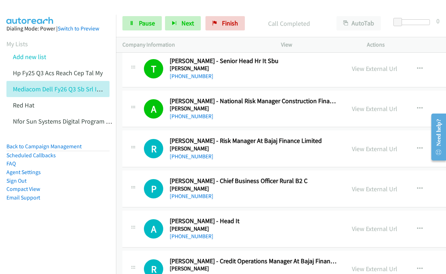
scroll to position [5919, 0]
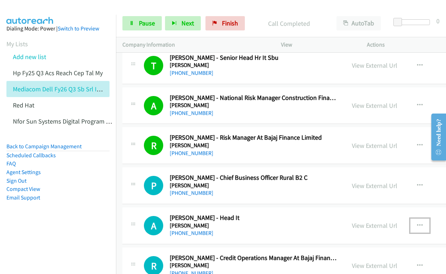
click at [420, 221] on button "button" at bounding box center [420, 226] width 19 height 14
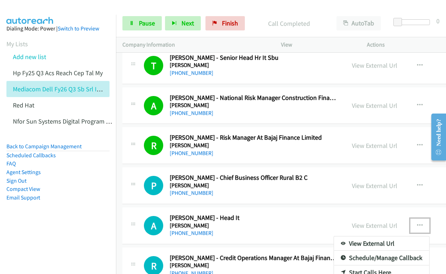
click at [418, 226] on div at bounding box center [223, 137] width 446 height 274
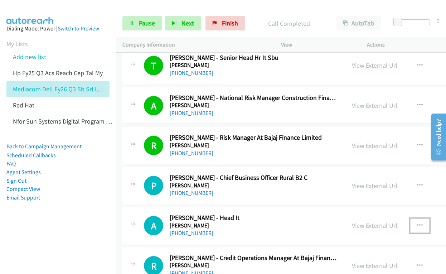
click at [418, 226] on icon "button" at bounding box center [420, 226] width 6 height 6
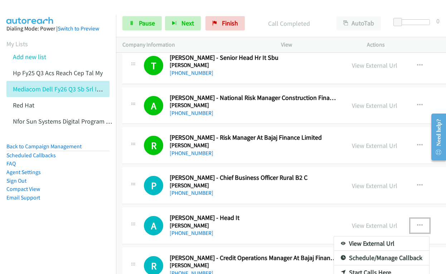
scroll to position [6027, 0]
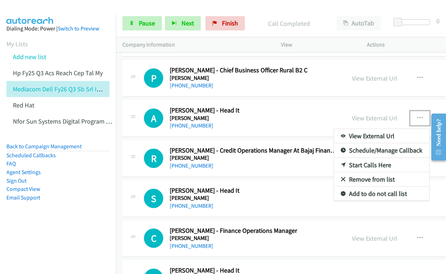
click at [365, 161] on link "Start Calls Here" at bounding box center [381, 165] width 95 height 14
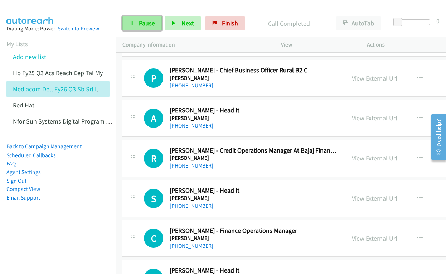
click at [145, 24] on span "Pause" at bounding box center [147, 23] width 16 height 8
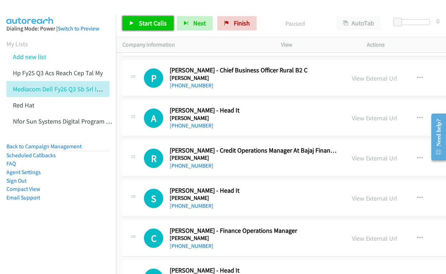
click at [145, 23] on span "Start Calls" at bounding box center [153, 23] width 28 height 8
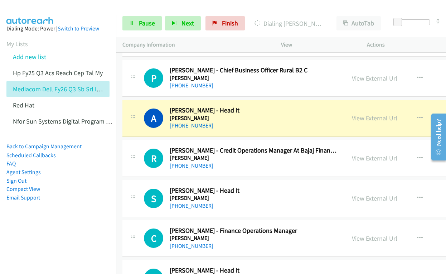
click at [357, 119] on link "View External Url" at bounding box center [375, 118] width 46 height 8
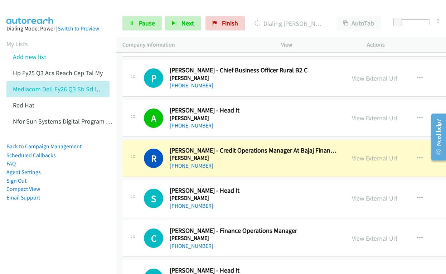
drag, startPoint x: 353, startPoint y: 157, endPoint x: 353, endPoint y: 271, distance: 113.6
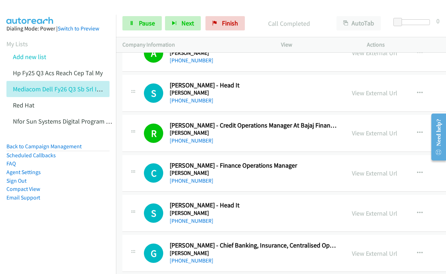
scroll to position [6099, 0]
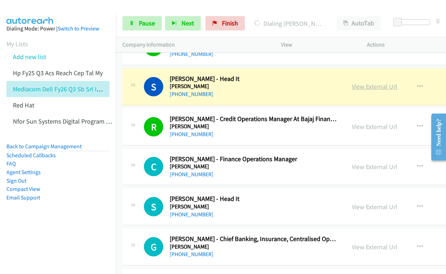
click at [355, 89] on link "View External Url" at bounding box center [375, 86] width 46 height 8
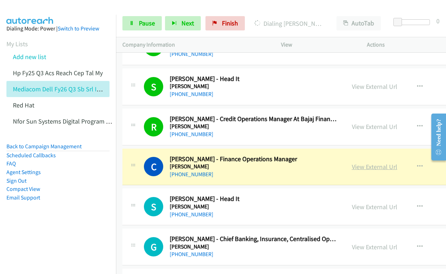
click at [354, 165] on link "View External Url" at bounding box center [375, 167] width 46 height 8
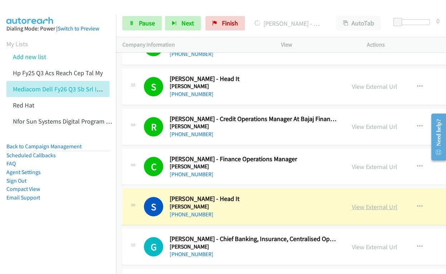
click at [355, 208] on link "View External Url" at bounding box center [375, 207] width 46 height 8
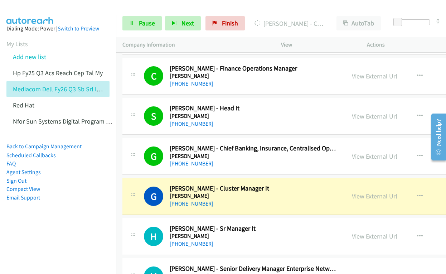
scroll to position [6206, 0]
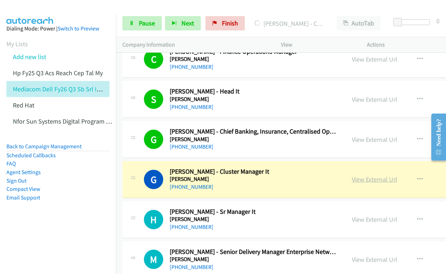
click at [363, 180] on link "View External Url" at bounding box center [375, 179] width 46 height 8
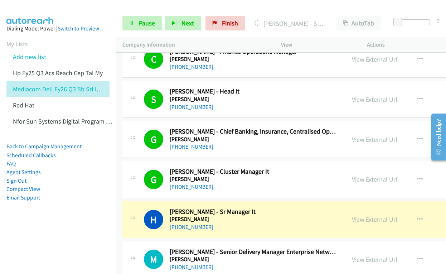
scroll to position [6278, 0]
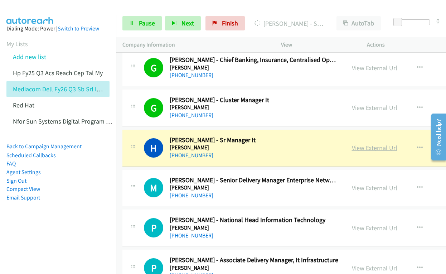
click at [355, 148] on link "View External Url" at bounding box center [375, 148] width 46 height 8
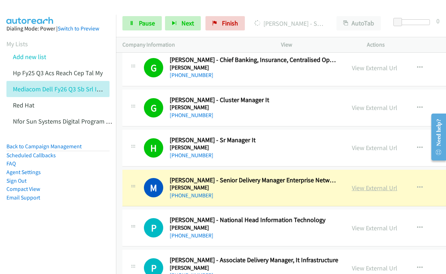
click at [362, 189] on link "View External Url" at bounding box center [375, 188] width 46 height 8
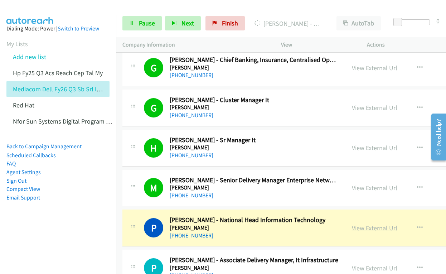
click at [352, 227] on link "View External Url" at bounding box center [375, 228] width 46 height 8
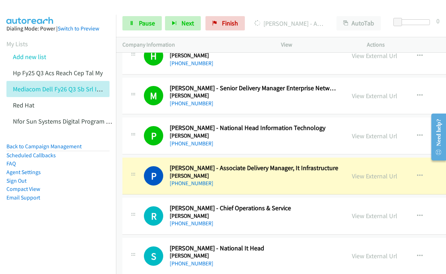
scroll to position [6385, 0]
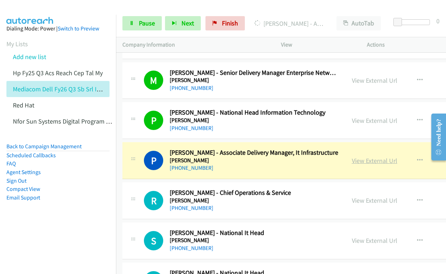
click at [353, 159] on link "View External Url" at bounding box center [375, 161] width 46 height 8
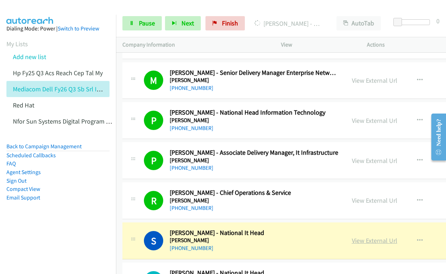
click at [357, 240] on link "View External Url" at bounding box center [375, 240] width 46 height 8
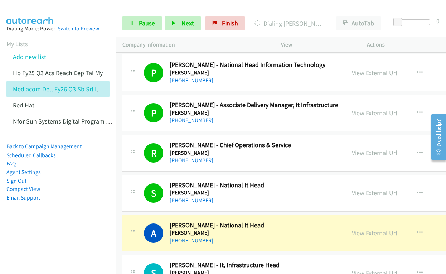
scroll to position [6529, 0]
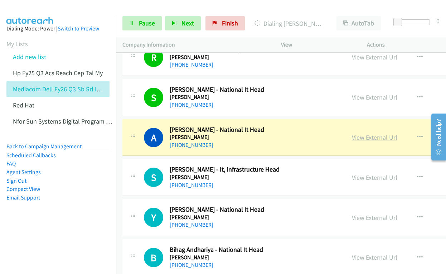
click at [355, 138] on link "View External Url" at bounding box center [375, 137] width 46 height 8
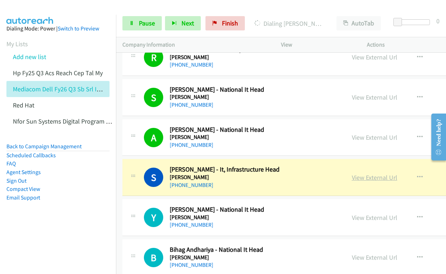
click at [354, 177] on link "View External Url" at bounding box center [375, 177] width 46 height 8
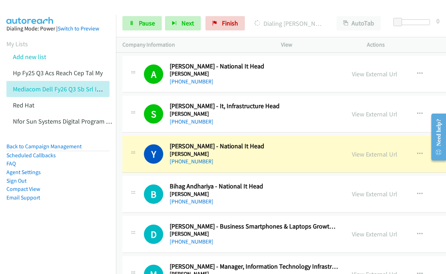
scroll to position [6600, 0]
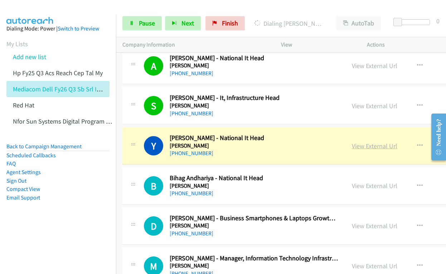
click at [353, 144] on link "View External Url" at bounding box center [375, 146] width 46 height 8
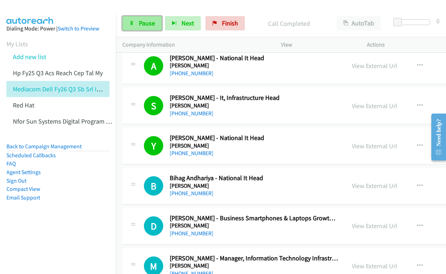
click at [148, 20] on span "Pause" at bounding box center [147, 23] width 16 height 8
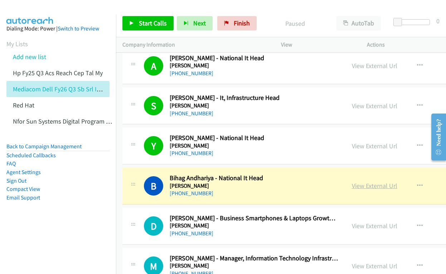
click at [372, 183] on link "View External Url" at bounding box center [375, 186] width 46 height 8
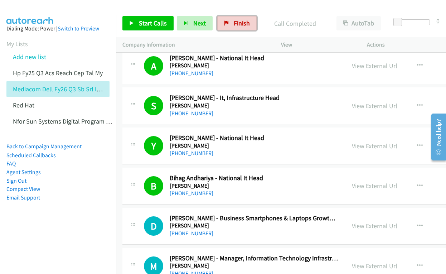
drag, startPoint x: 243, startPoint y: 24, endPoint x: 257, endPoint y: 38, distance: 20.3
click at [243, 24] on span "Finish" at bounding box center [242, 23] width 16 height 8
